Goal: Information Seeking & Learning: Learn about a topic

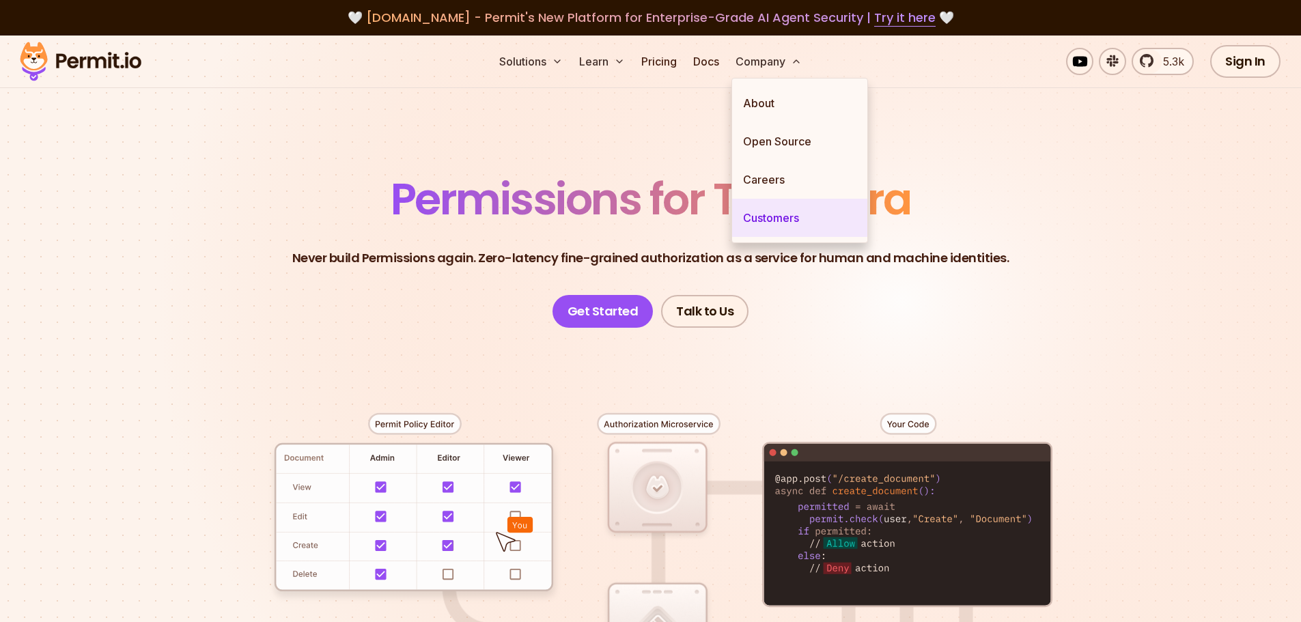
click at [771, 225] on link "Customers" at bounding box center [799, 218] width 135 height 38
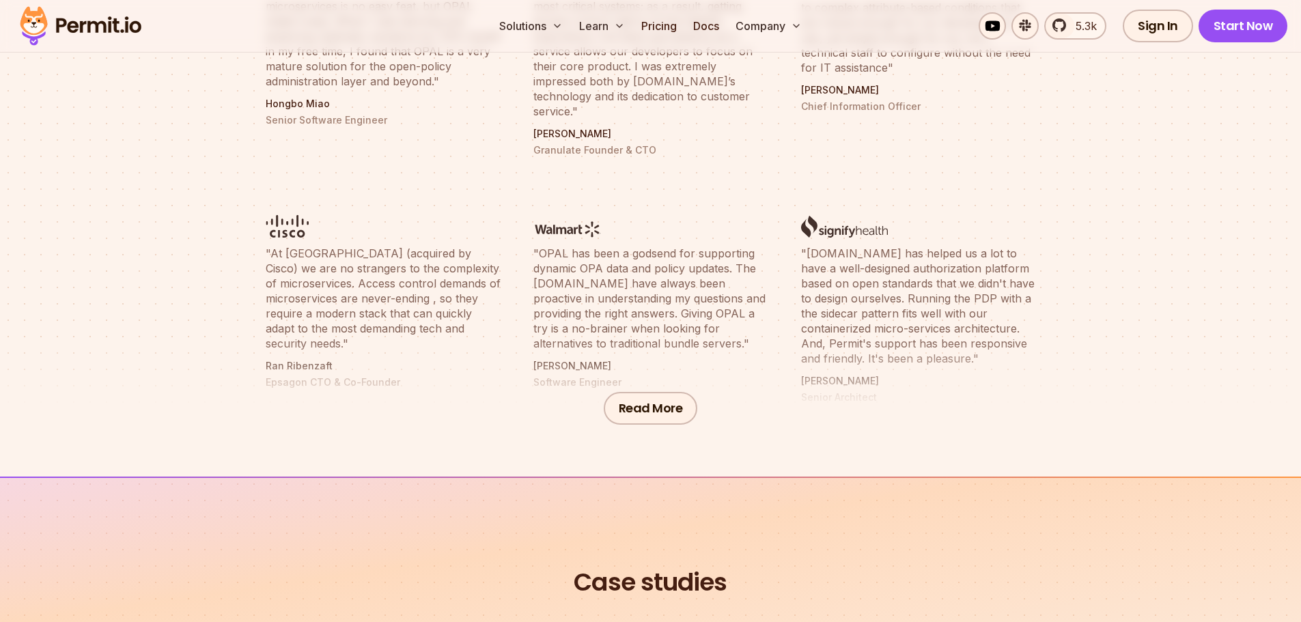
scroll to position [637, 0]
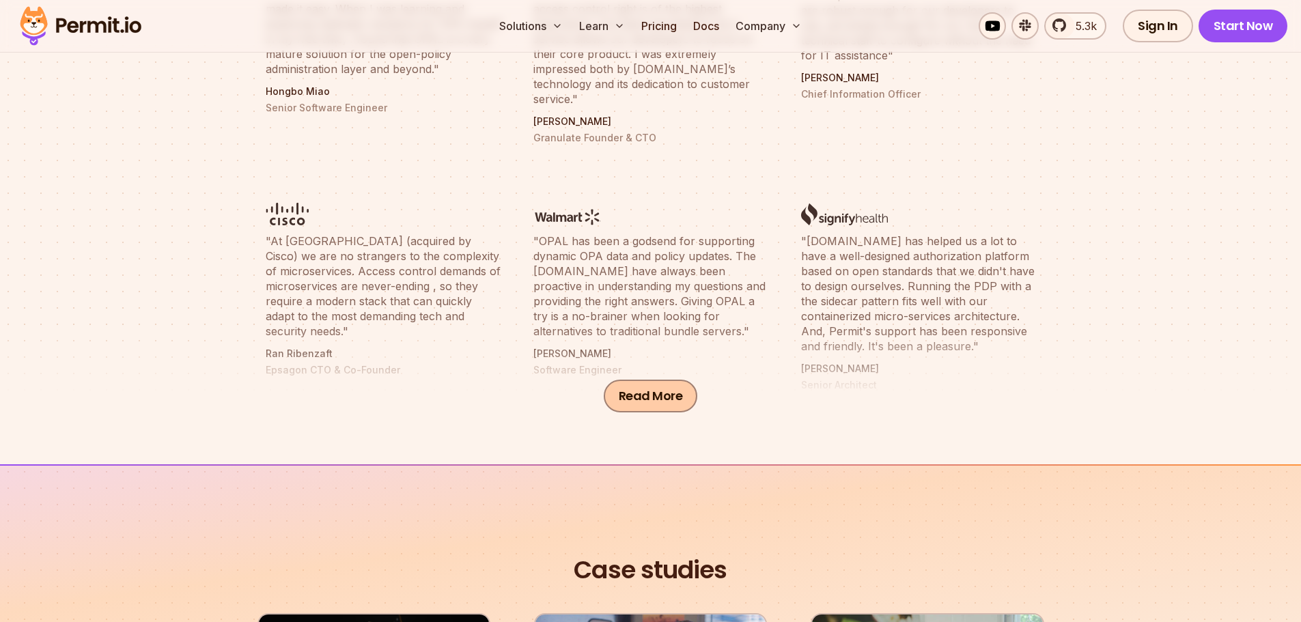
click at [679, 402] on button "Read More" at bounding box center [651, 396] width 94 height 33
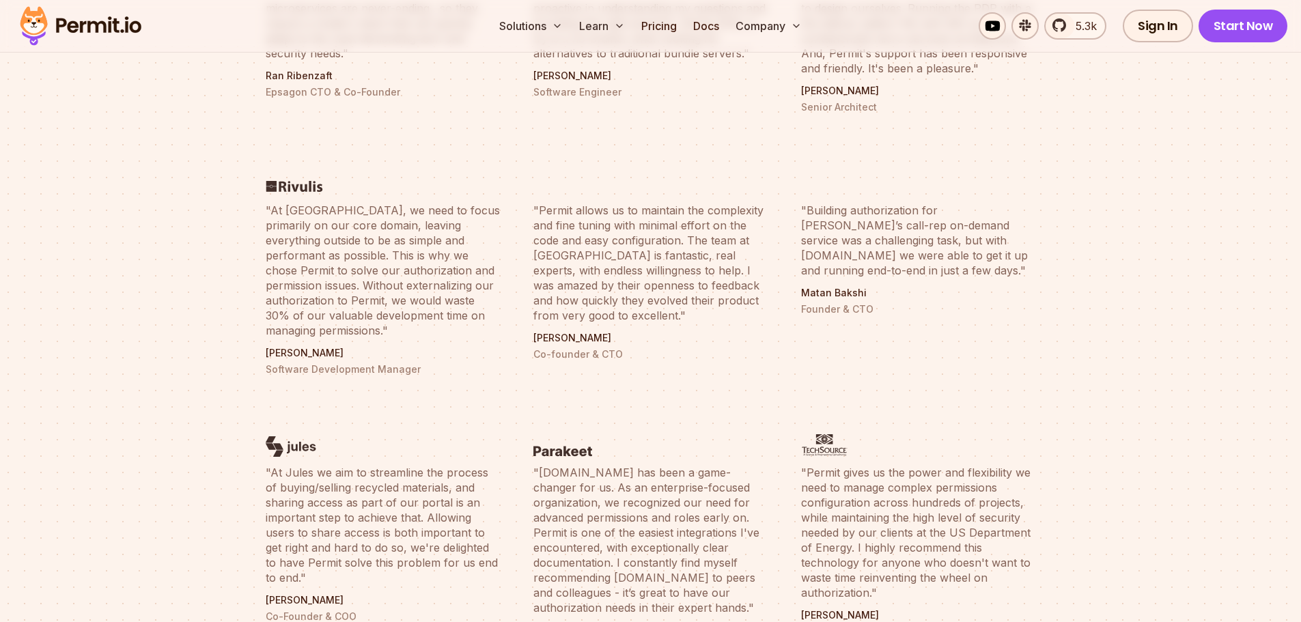
scroll to position [910, 0]
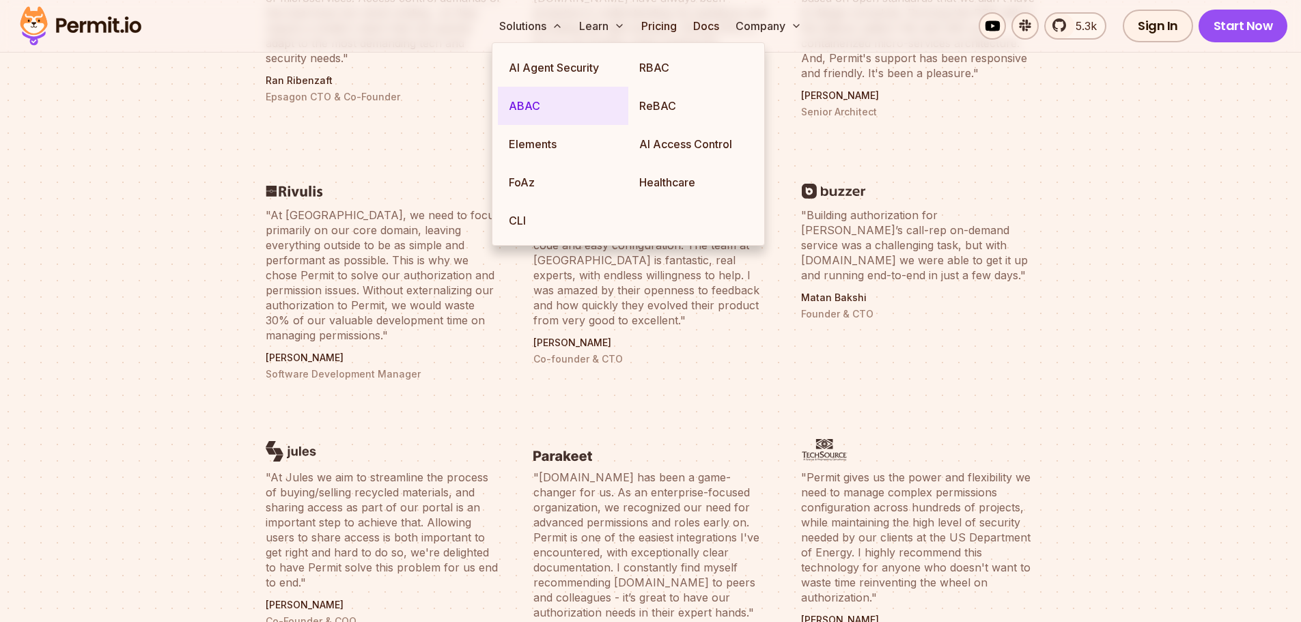
click at [539, 99] on link "ABAC" at bounding box center [563, 106] width 130 height 38
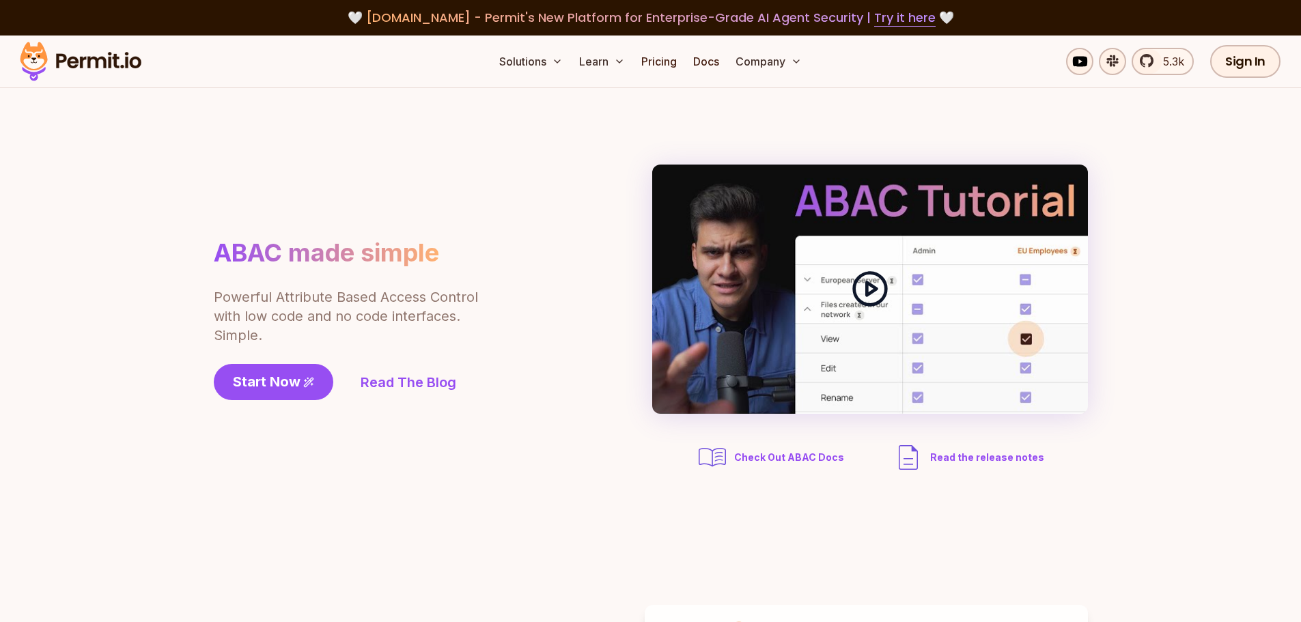
click at [870, 292] on polygon at bounding box center [872, 289] width 10 height 13
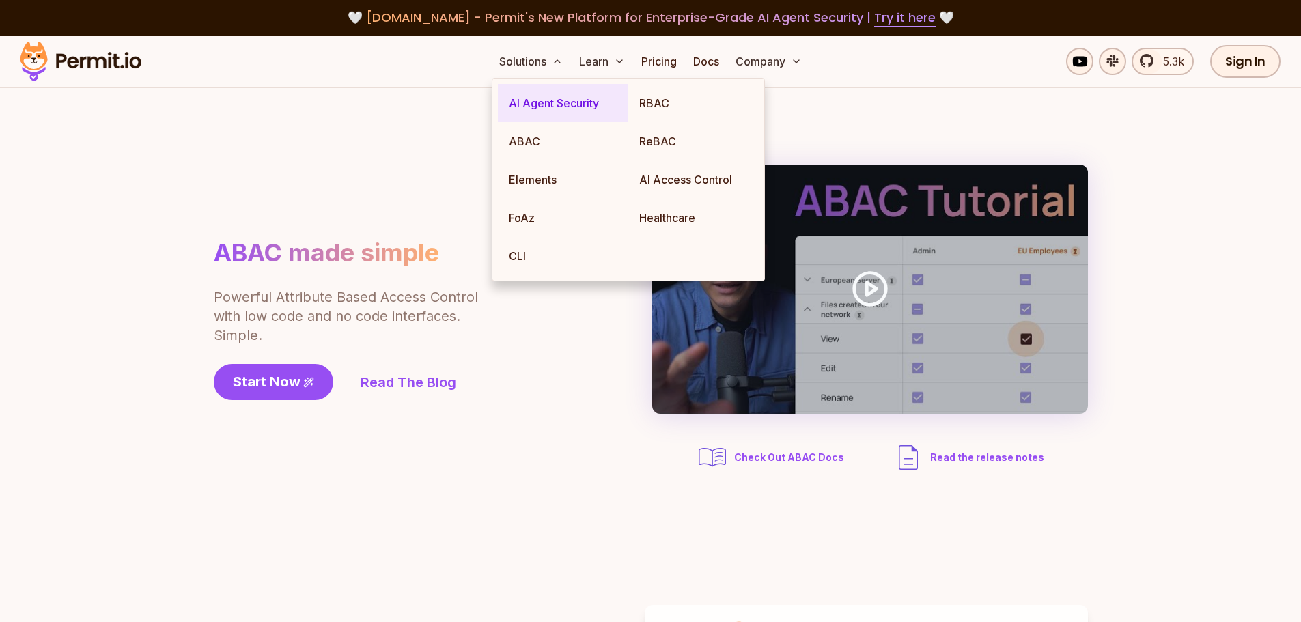
click at [539, 104] on link "AI Agent Security" at bounding box center [563, 103] width 130 height 38
click at [544, 180] on link "Elements" at bounding box center [563, 179] width 130 height 38
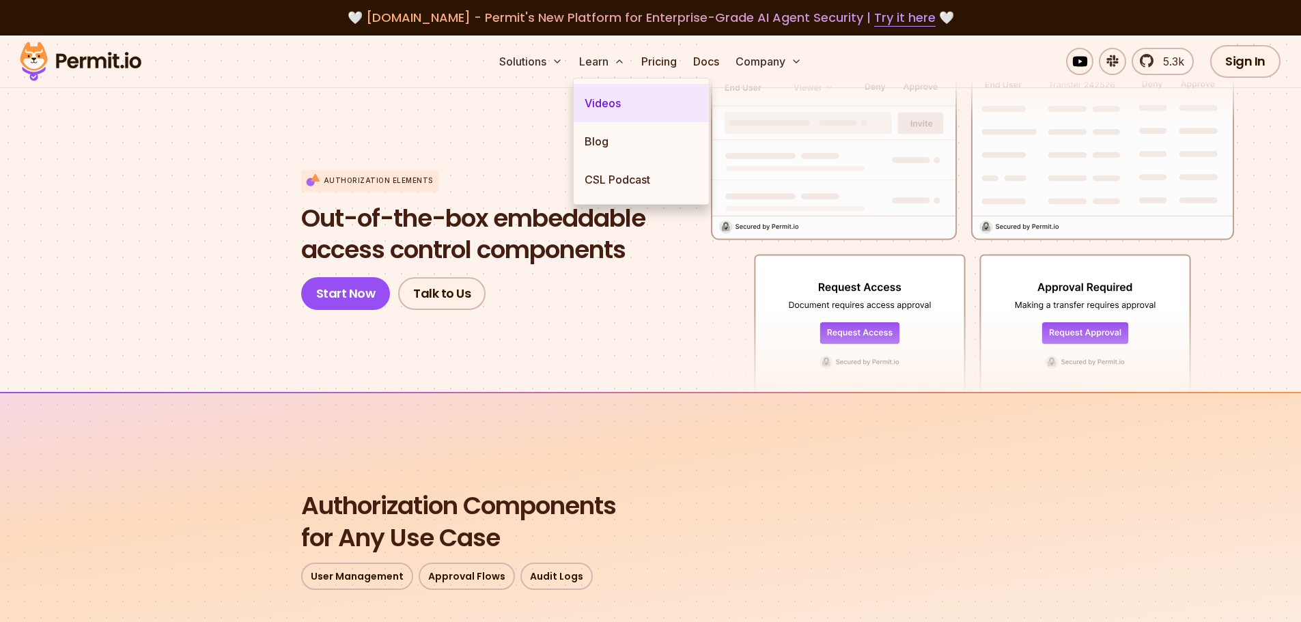
click at [609, 96] on link "Videos" at bounding box center [641, 103] width 135 height 38
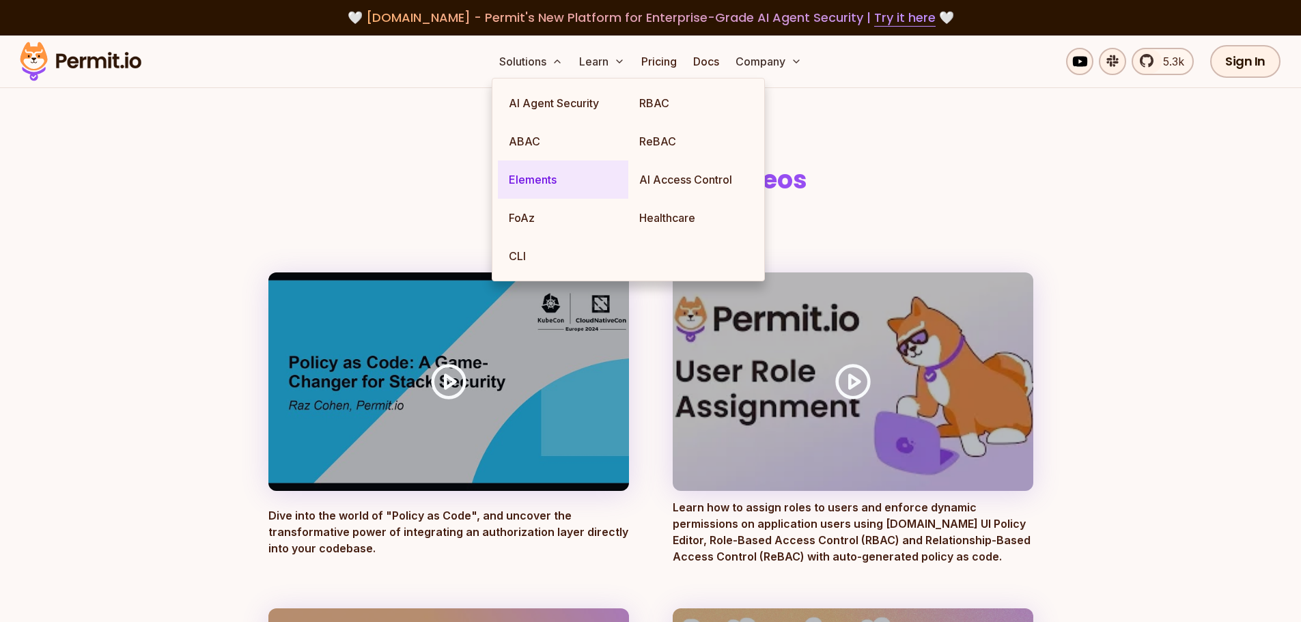
click at [518, 182] on link "Elements" at bounding box center [563, 179] width 130 height 38
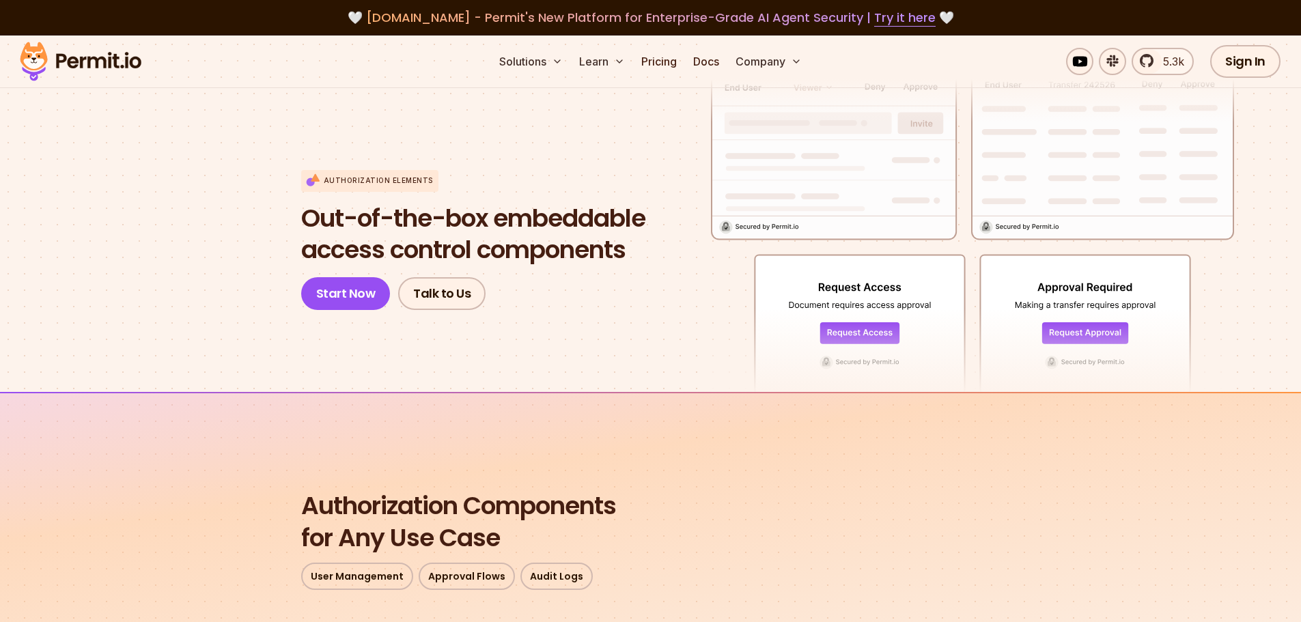
click at [460, 247] on h1 "Out-of-the-box embeddable access control components" at bounding box center [473, 235] width 344 height 64
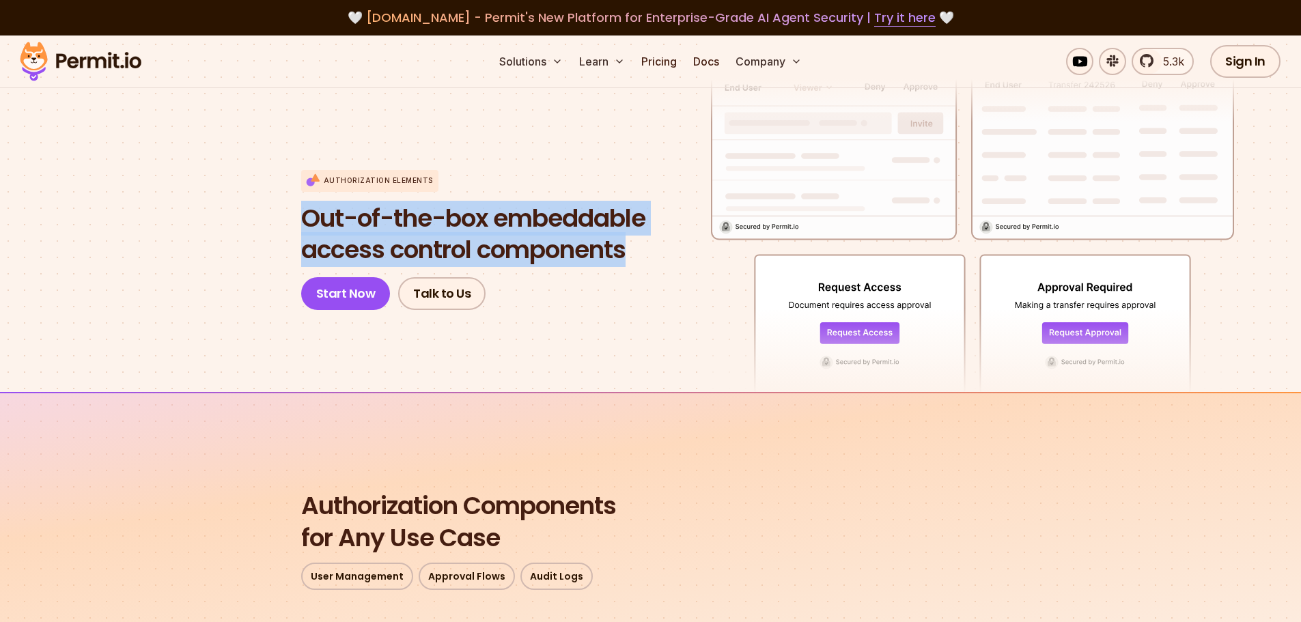
drag, startPoint x: 631, startPoint y: 251, endPoint x: 288, endPoint y: 222, distance: 344.0
click at [288, 222] on section "Authorization Elements Out-of-the-box embeddable access control components Star…" at bounding box center [650, 214] width 1301 height 356
copy h1 "Out-of-the-box embeddable access control components"
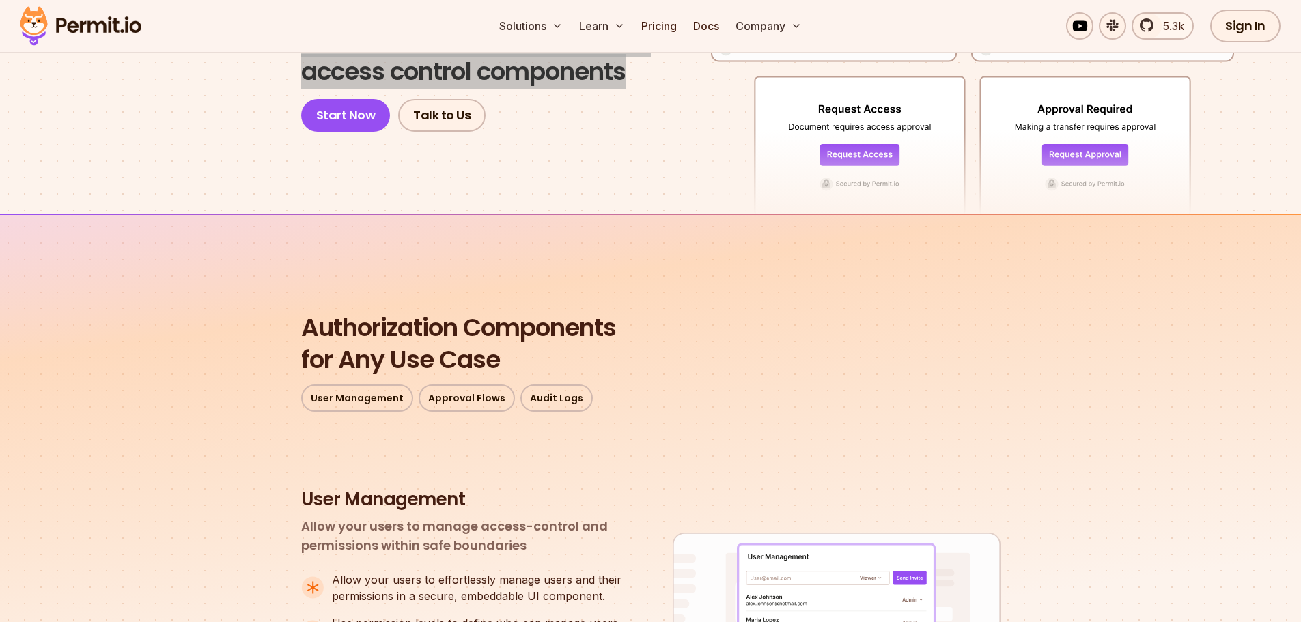
scroll to position [273, 0]
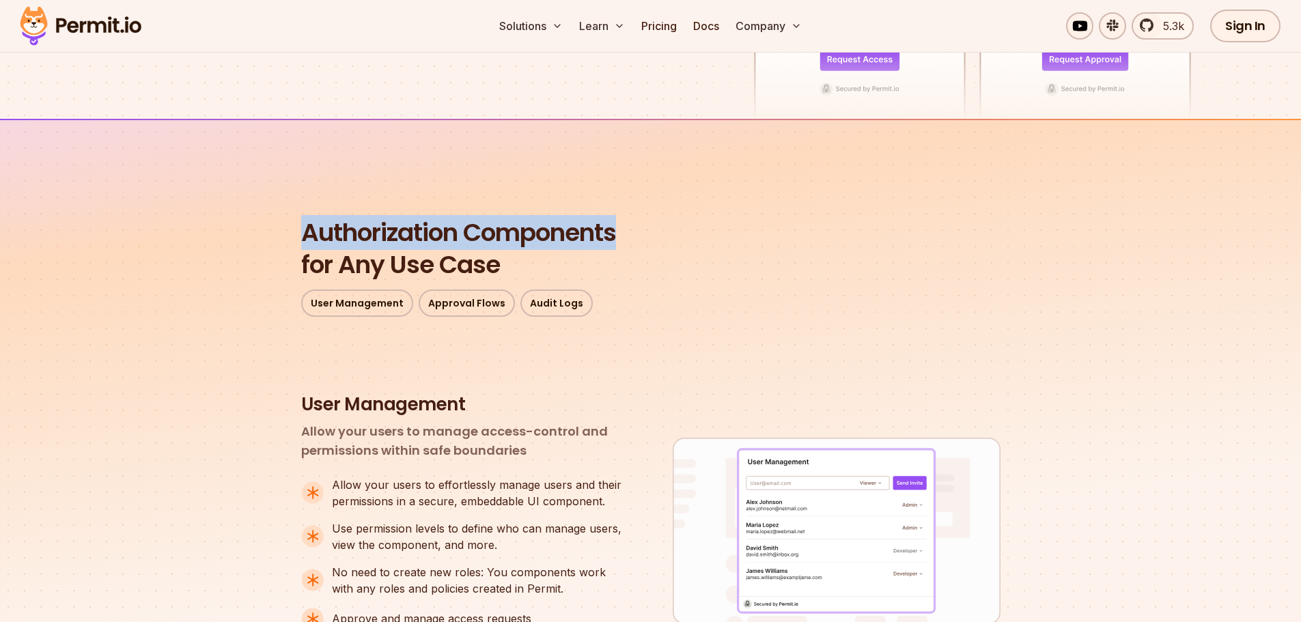
drag, startPoint x: 623, startPoint y: 235, endPoint x: 293, endPoint y: 235, distance: 329.8
copy span "Authorization Components"
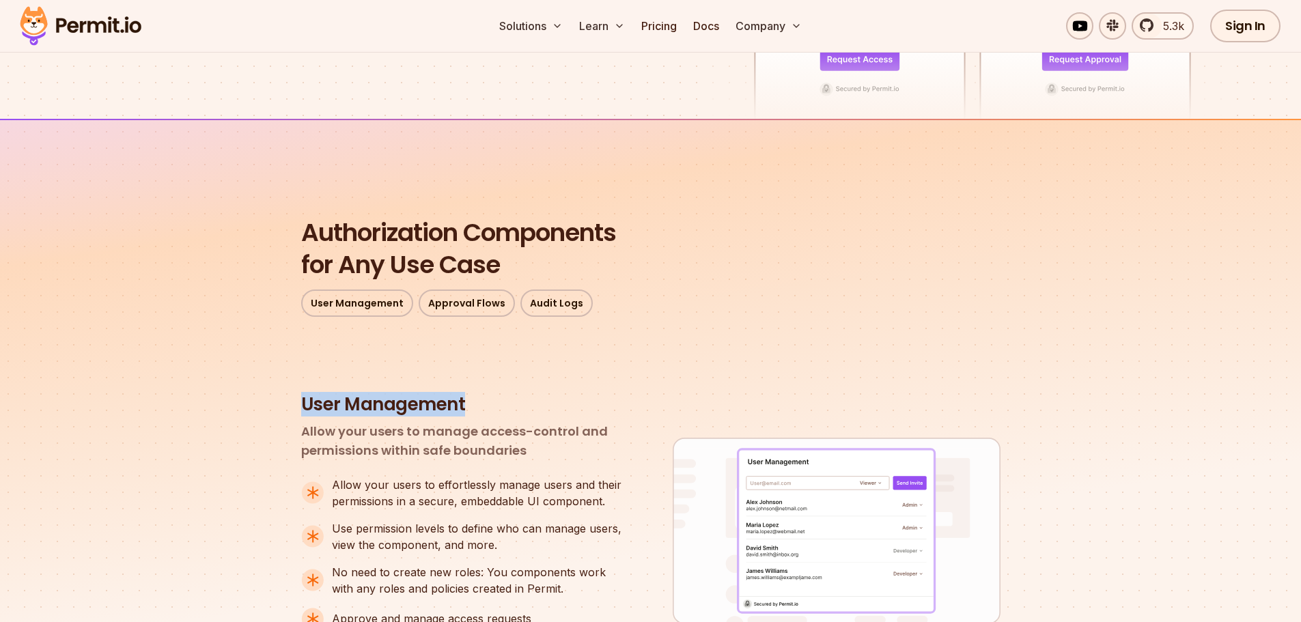
drag, startPoint x: 464, startPoint y: 404, endPoint x: 298, endPoint y: 404, distance: 165.2
copy h3 "User Management"
click at [553, 455] on p "Allow your users to manage access-control and permissions within safe boundaries" at bounding box center [465, 441] width 328 height 38
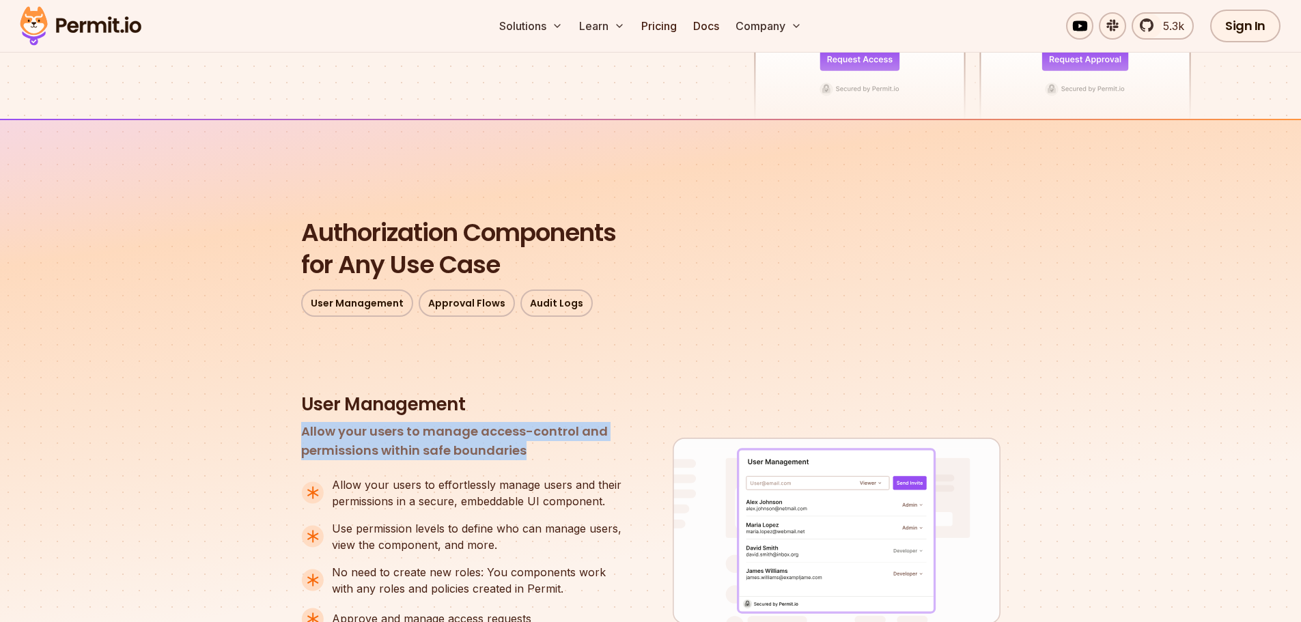
drag, startPoint x: 533, startPoint y: 451, endPoint x: 289, endPoint y: 438, distance: 244.8
copy p "Allow your users to manage access-control and permissions within safe boundaries"
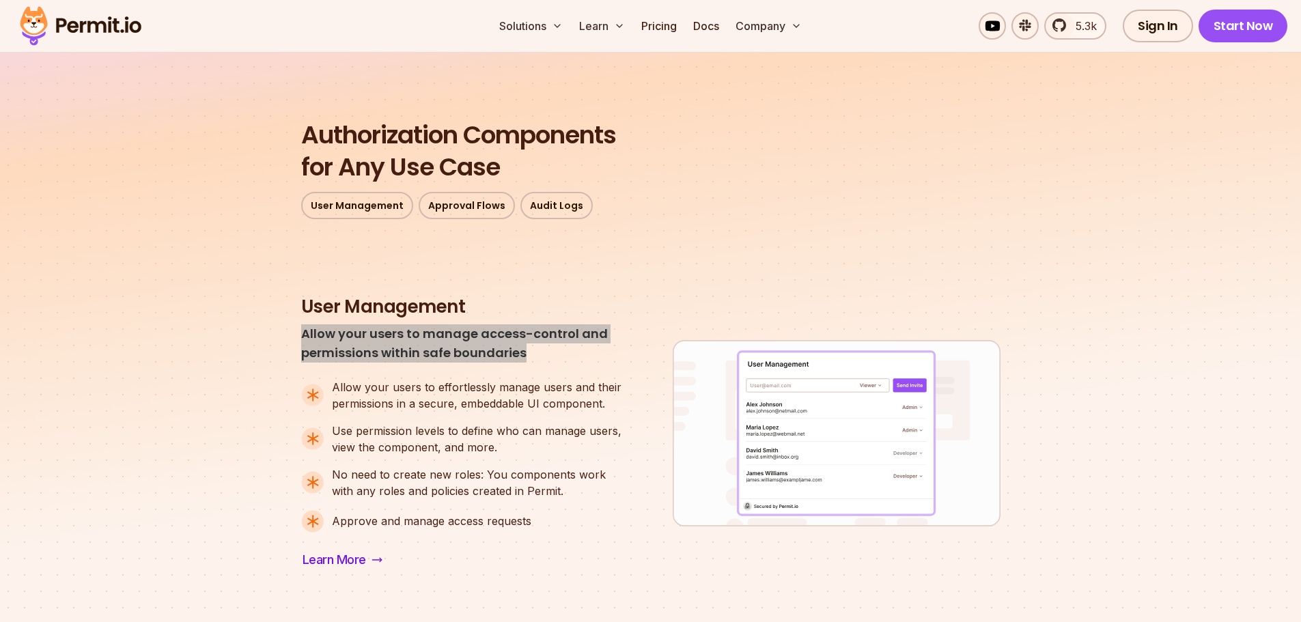
scroll to position [546, 0]
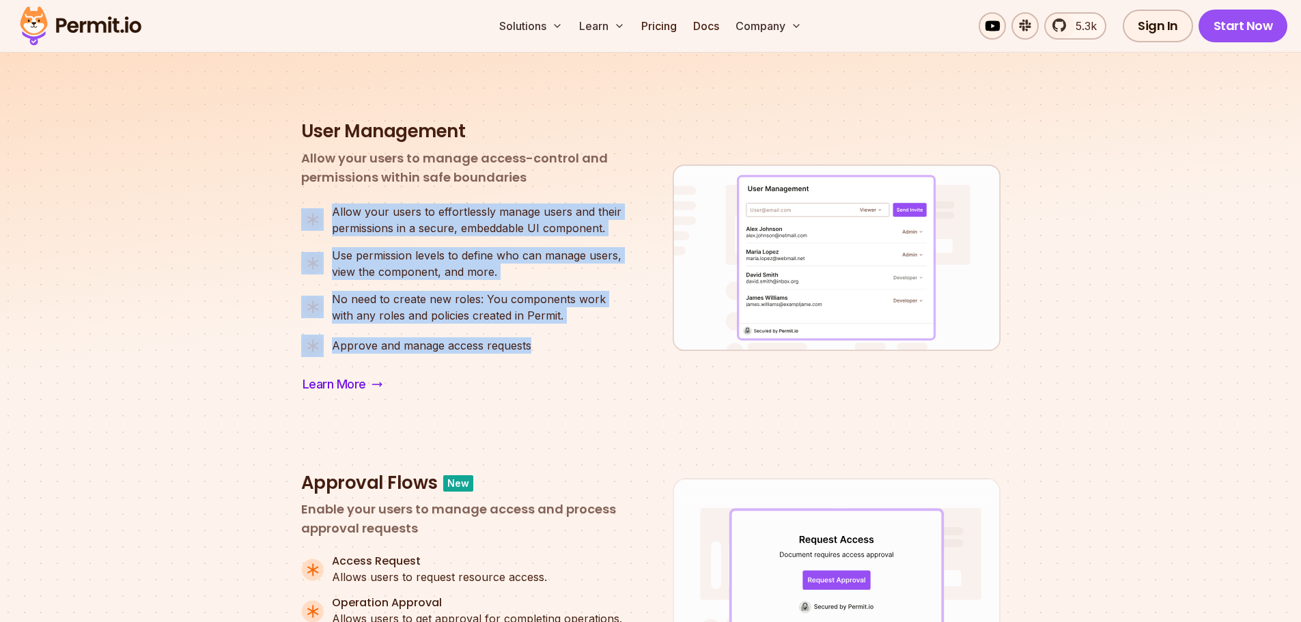
drag, startPoint x: 531, startPoint y: 346, endPoint x: 328, endPoint y: 213, distance: 242.6
click at [328, 213] on ul "Allow your users to effortlessly manage users and their permissions in a secure…" at bounding box center [465, 280] width 328 height 154
copy ul "Allow your users to effortlessly manage users and their permissions in a secure…"
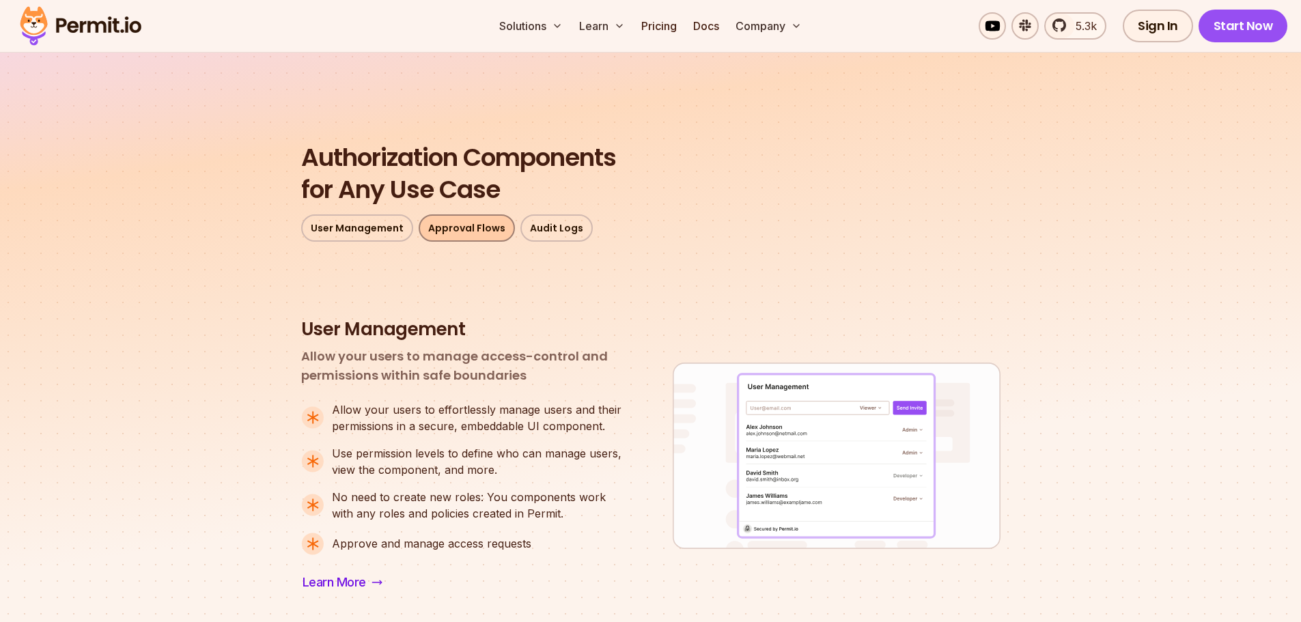
scroll to position [182, 0]
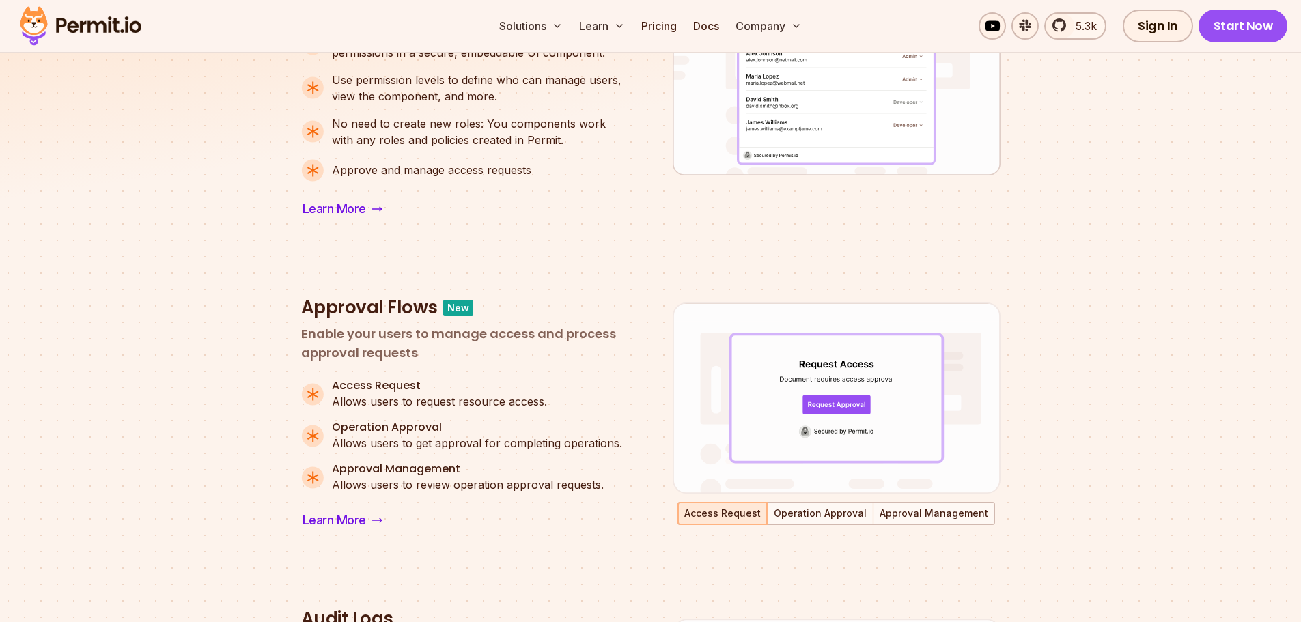
scroll to position [729, 0]
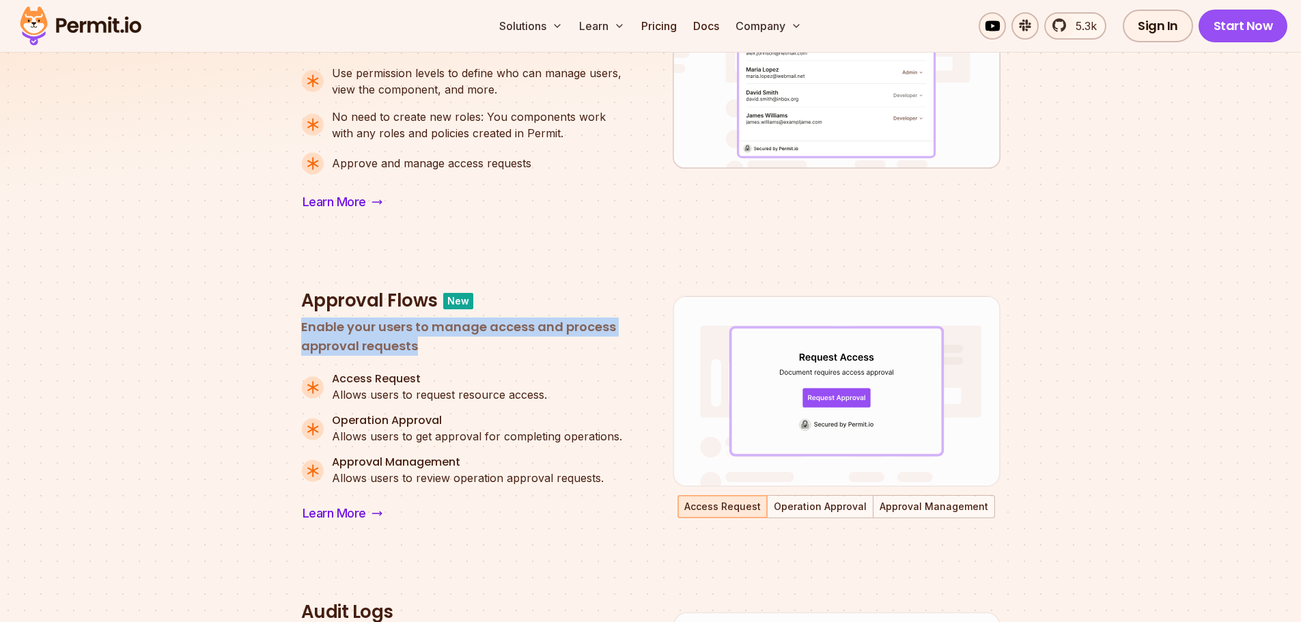
drag, startPoint x: 419, startPoint y: 351, endPoint x: 301, endPoint y: 330, distance: 119.9
click at [301, 330] on p "Enable your users to manage access and process approval requests" at bounding box center [465, 337] width 328 height 38
copy p "Enable your users to manage access and process approval requests"
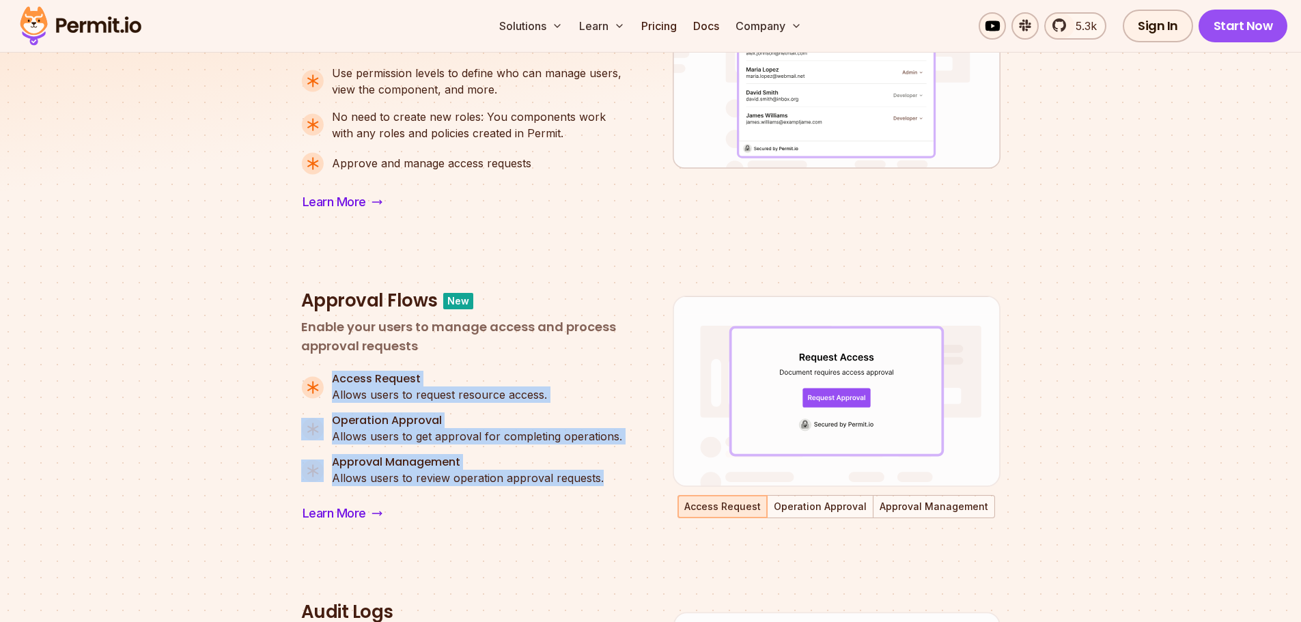
drag, startPoint x: 541, startPoint y: 475, endPoint x: 331, endPoint y: 382, distance: 229.3
click at [331, 382] on ul "Access Request Allows users to request resource access. Operation Approval Allo…" at bounding box center [465, 428] width 328 height 113
copy ul "Access Request Allows users to request resource access. Operation Approval Allo…"
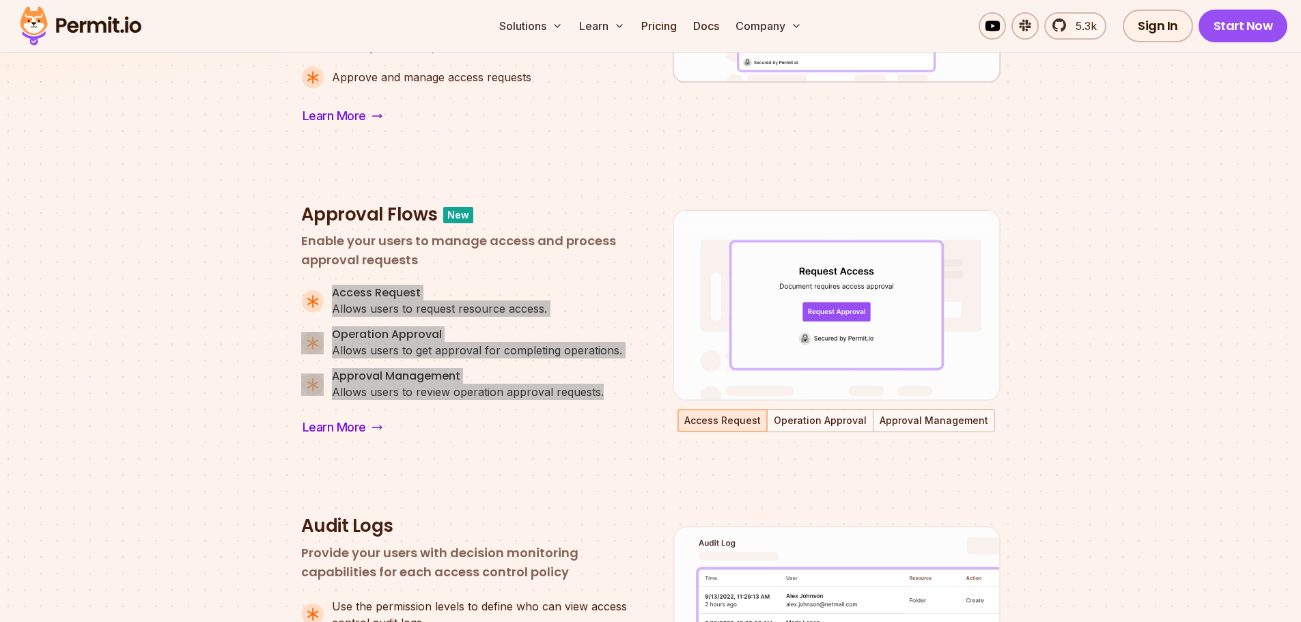
scroll to position [1002, 0]
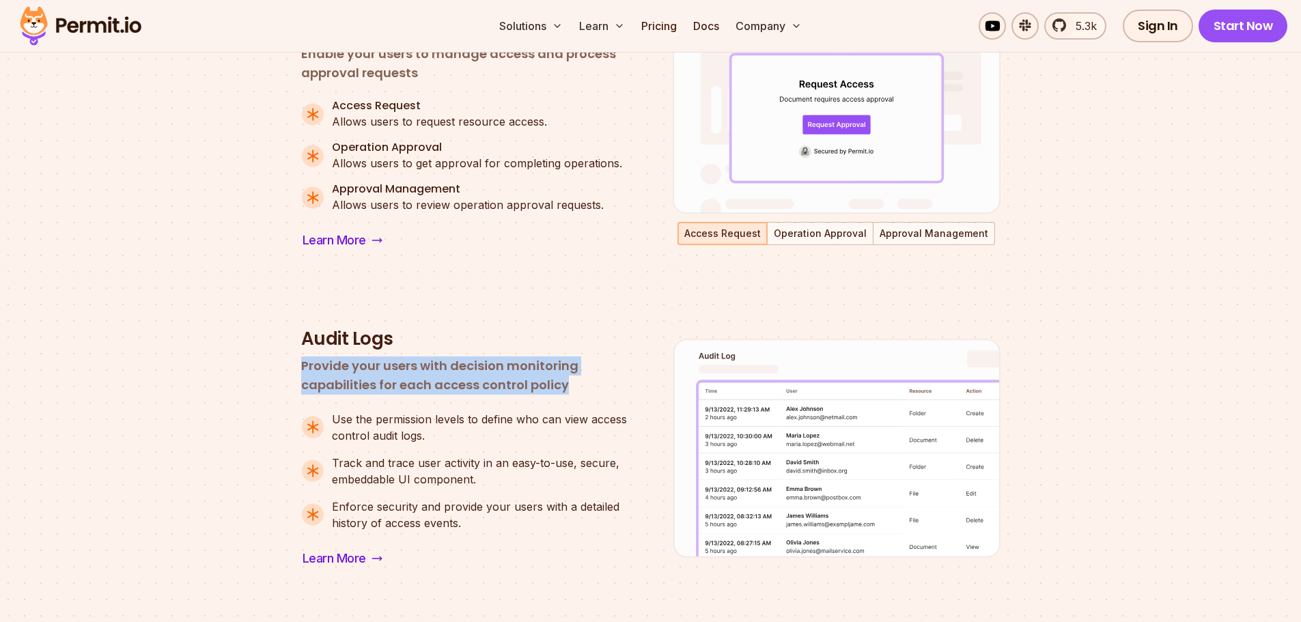
drag, startPoint x: 569, startPoint y: 386, endPoint x: 300, endPoint y: 367, distance: 269.0
click at [301, 367] on p "Provide your users with decision monitoring capabilities for each access contro…" at bounding box center [465, 375] width 328 height 38
copy p "Provide your users with decision monitoring capabilities for each access contro…"
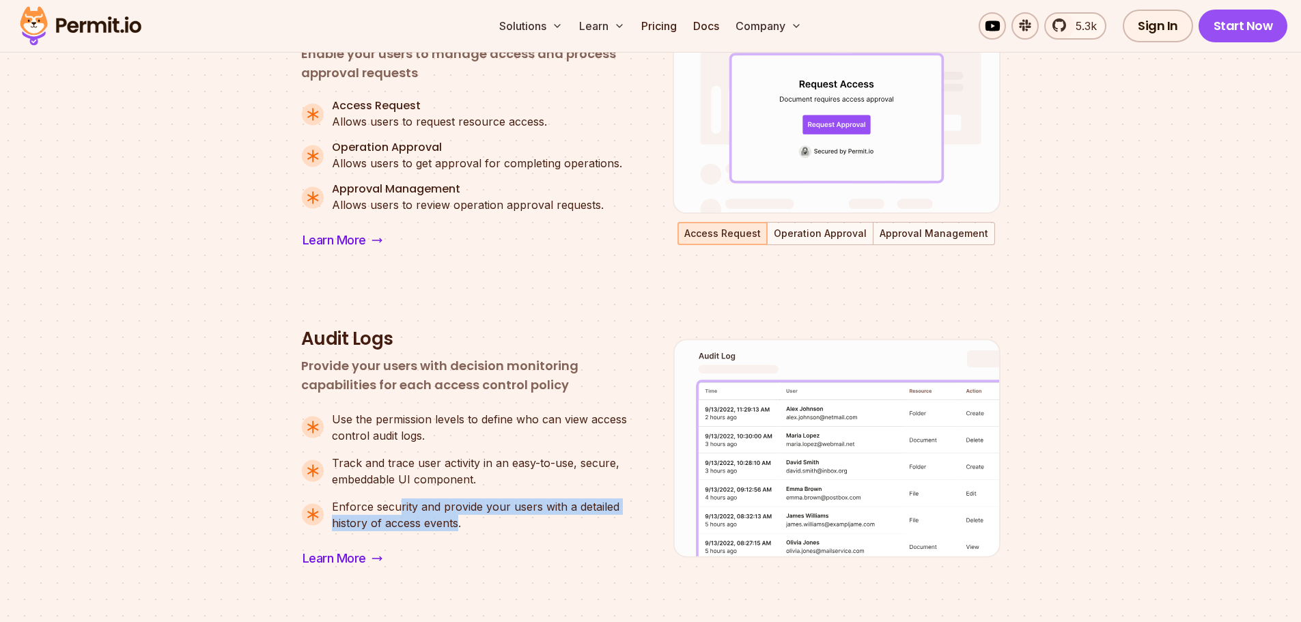
drag, startPoint x: 458, startPoint y: 523, endPoint x: 399, endPoint y: 506, distance: 60.5
click at [399, 506] on p "Enforce security and provide your users with a detailed history of access event…" at bounding box center [480, 514] width 297 height 33
click at [370, 445] on ul "Use the permission levels to define who can view access control audit logs. Tra…" at bounding box center [465, 471] width 328 height 120
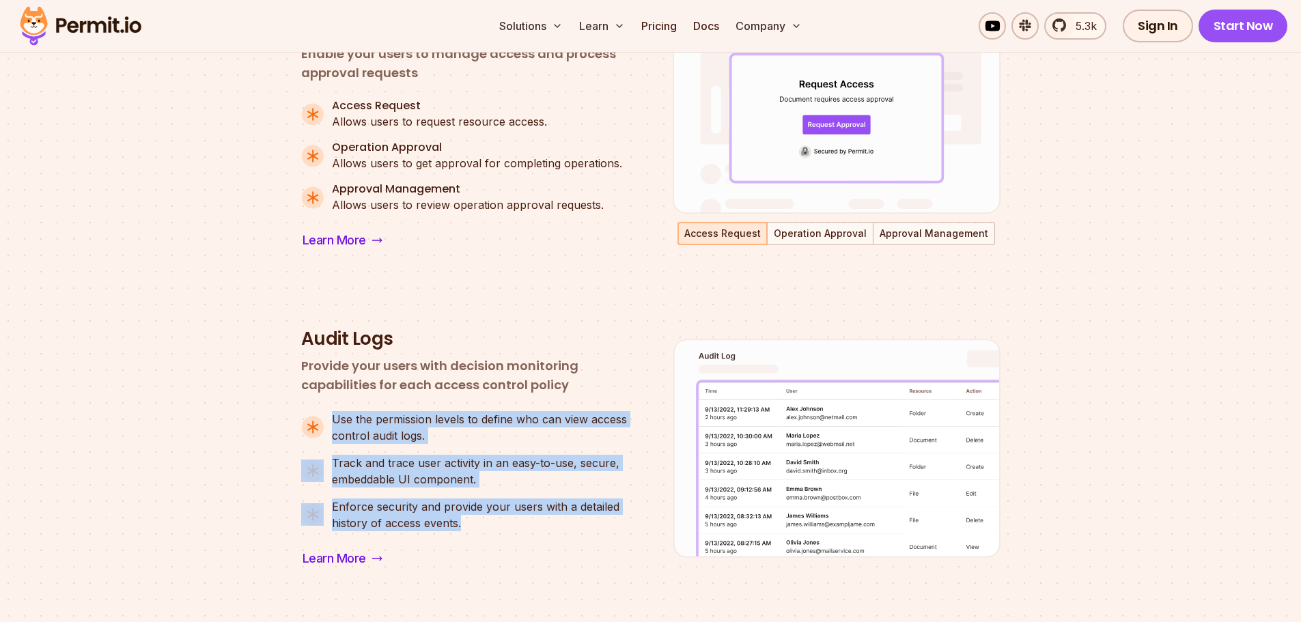
drag, startPoint x: 334, startPoint y: 421, endPoint x: 472, endPoint y: 522, distance: 171.4
click at [472, 521] on ul "Use the permission levels to define who can view access control audit logs. Tra…" at bounding box center [465, 471] width 328 height 120
copy ul "Use the permission levels to define who can view access control audit logs. Tra…"
click at [533, 533] on div "Audit Logs Provide your users with decision monitoring capabilities for each ac…" at bounding box center [465, 449] width 328 height 242
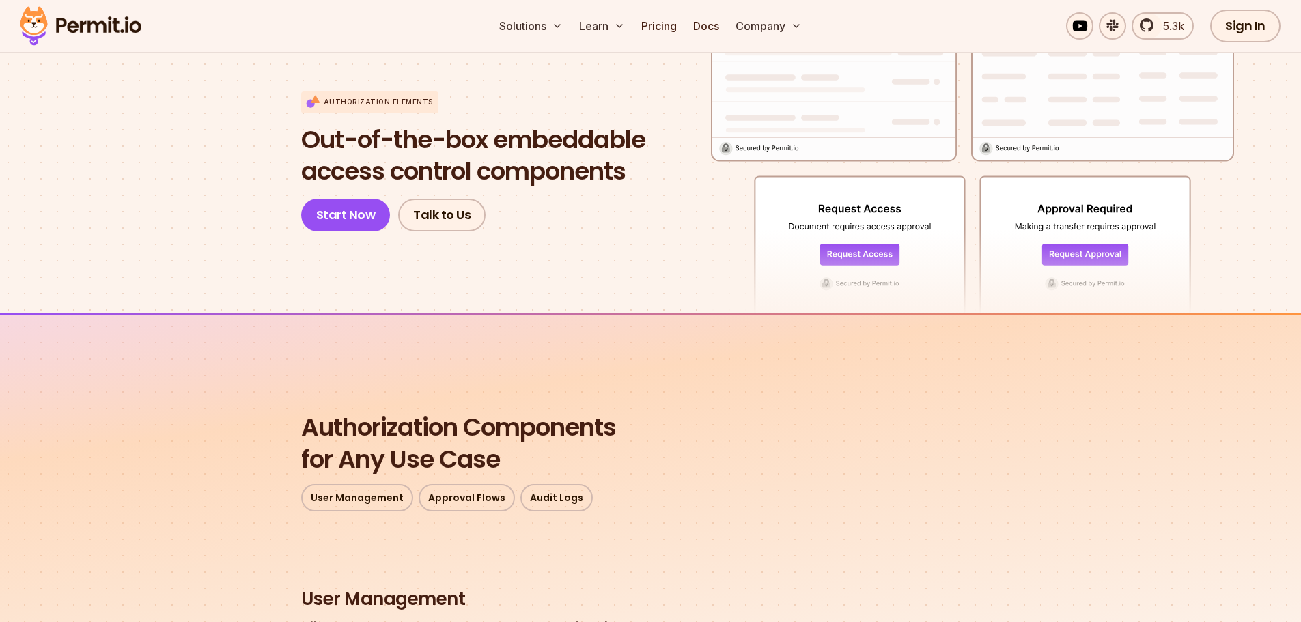
scroll to position [0, 0]
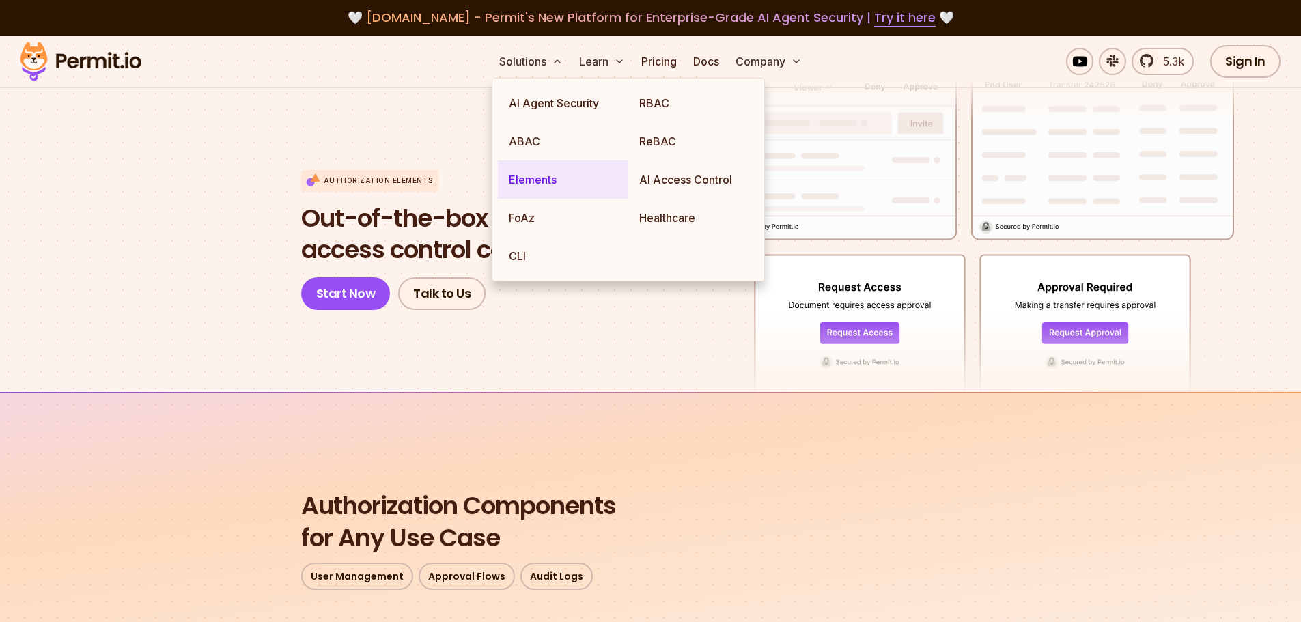
click at [524, 175] on link "Elements" at bounding box center [563, 179] width 130 height 38
click at [526, 177] on link "Elements" at bounding box center [563, 179] width 130 height 38
click at [679, 185] on link "AI Access Control" at bounding box center [693, 179] width 130 height 38
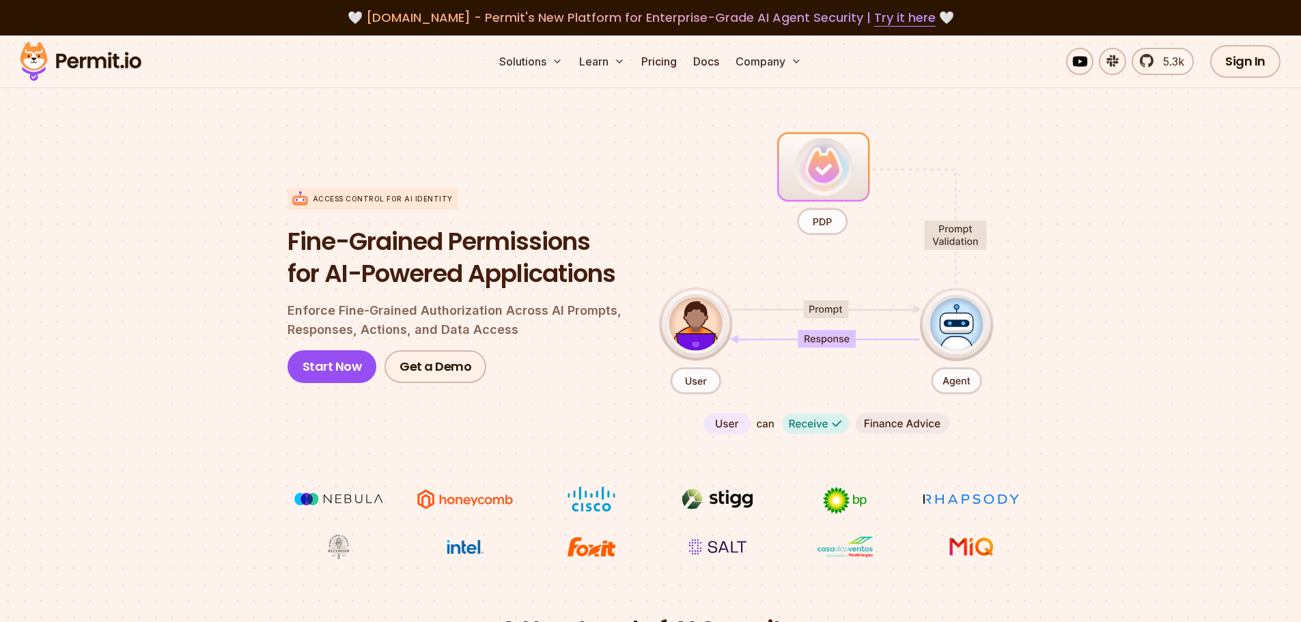
click at [172, 316] on section "Access control for AI Identity Fine-Grained Permissions for AI-Powered Applicat…" at bounding box center [650, 344] width 1301 height 541
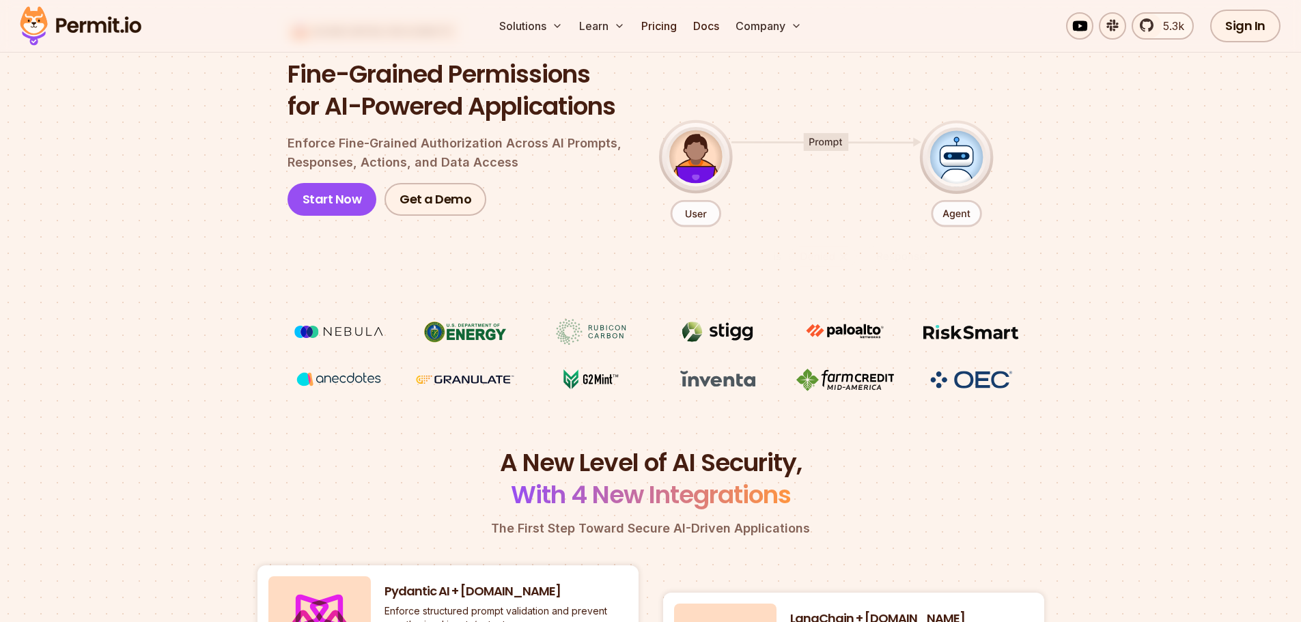
scroll to position [182, 0]
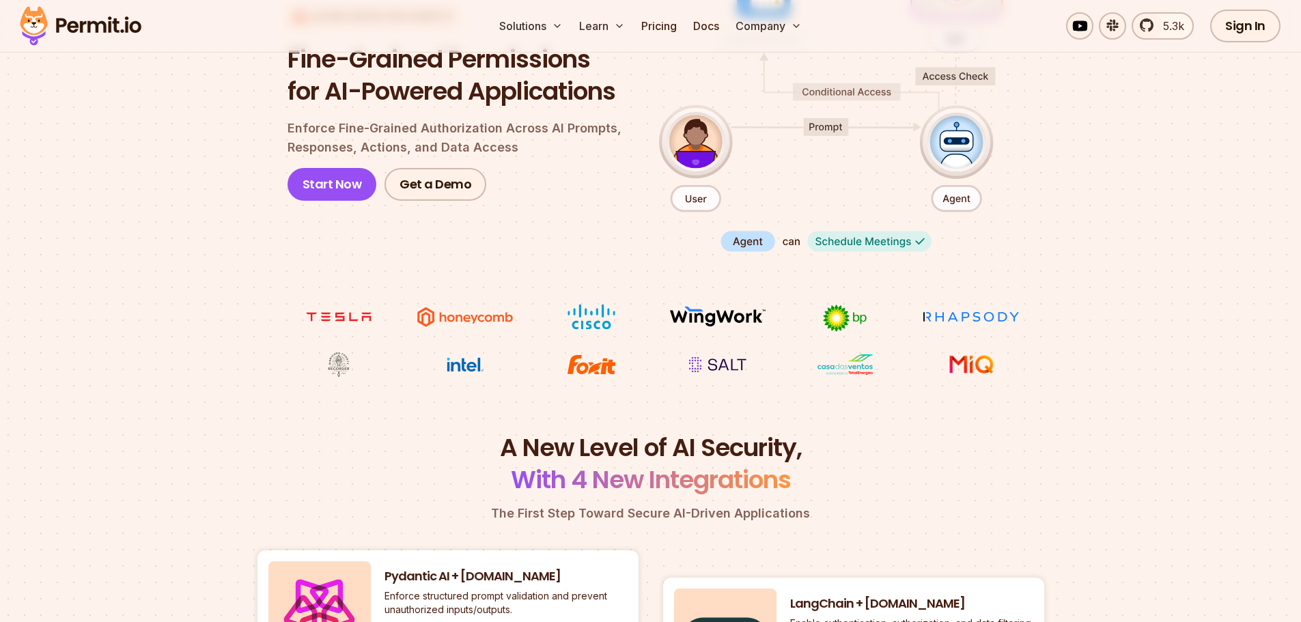
drag, startPoint x: 624, startPoint y: 221, endPoint x: 465, endPoint y: 242, distance: 160.4
click at [465, 242] on div "Access control for AI Identity Fine-Grained Permissions for AI-Powered Applicat…" at bounding box center [462, 103] width 350 height 314
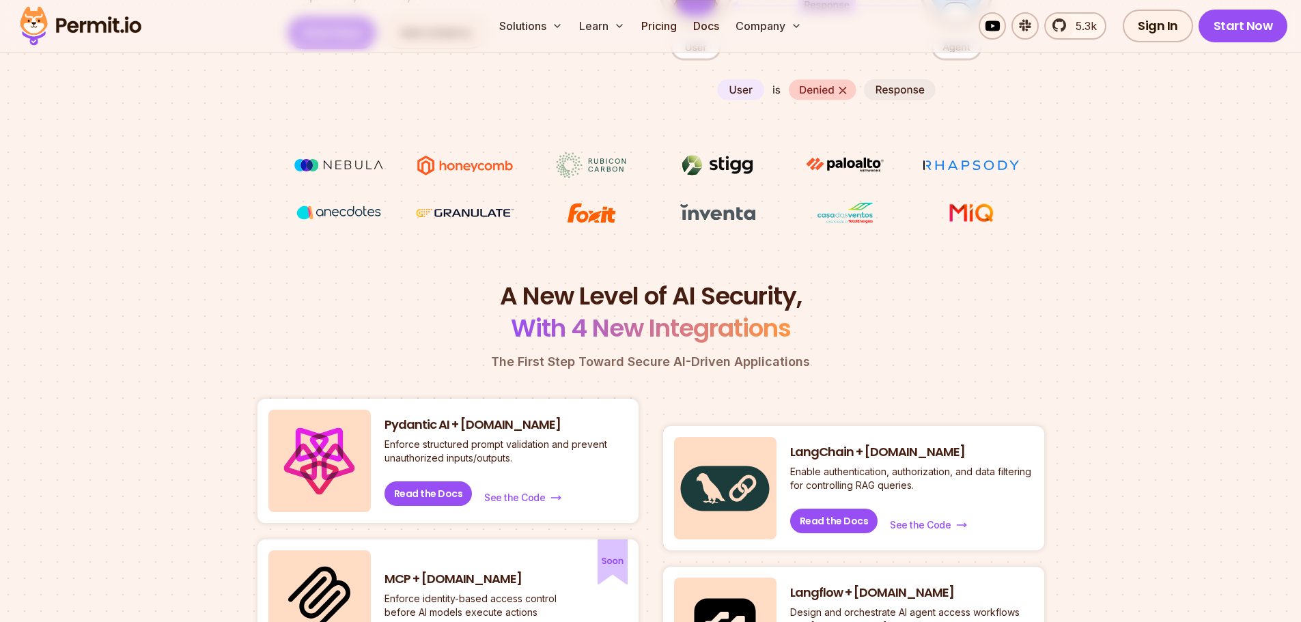
scroll to position [455, 0]
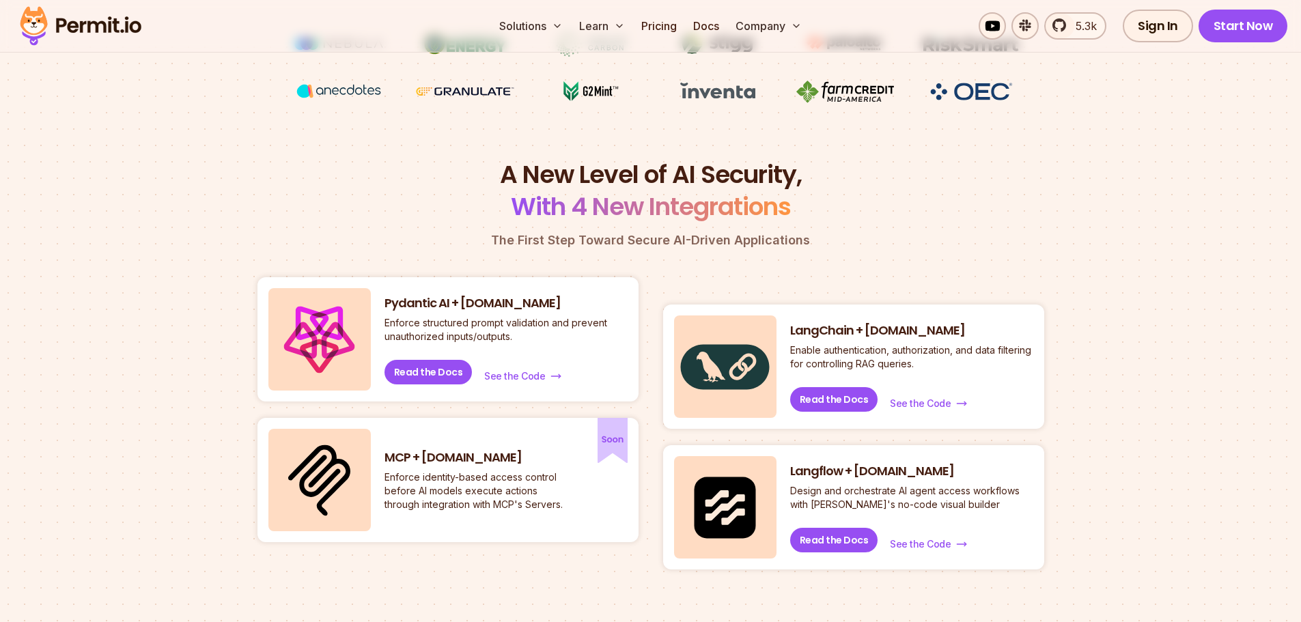
drag, startPoint x: 266, startPoint y: 365, endPoint x: 290, endPoint y: 588, distance: 224.0
click at [291, 590] on div "A New Level of AI Security, With 4 New Integrations The First Step Toward Secur…" at bounding box center [650, 437] width 787 height 557
